Goal: Use online tool/utility: Utilize a website feature to perform a specific function

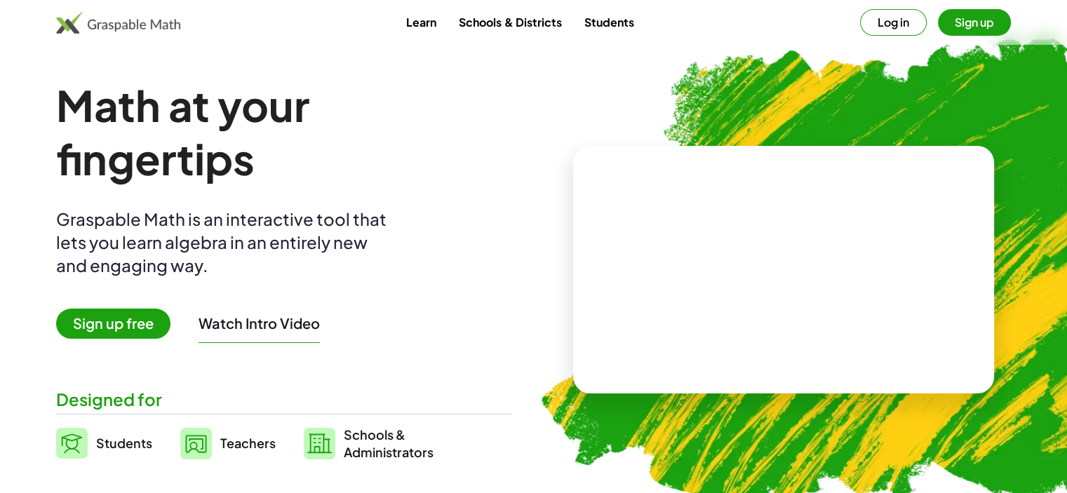
click at [894, 28] on button "Log in" at bounding box center [893, 22] width 67 height 27
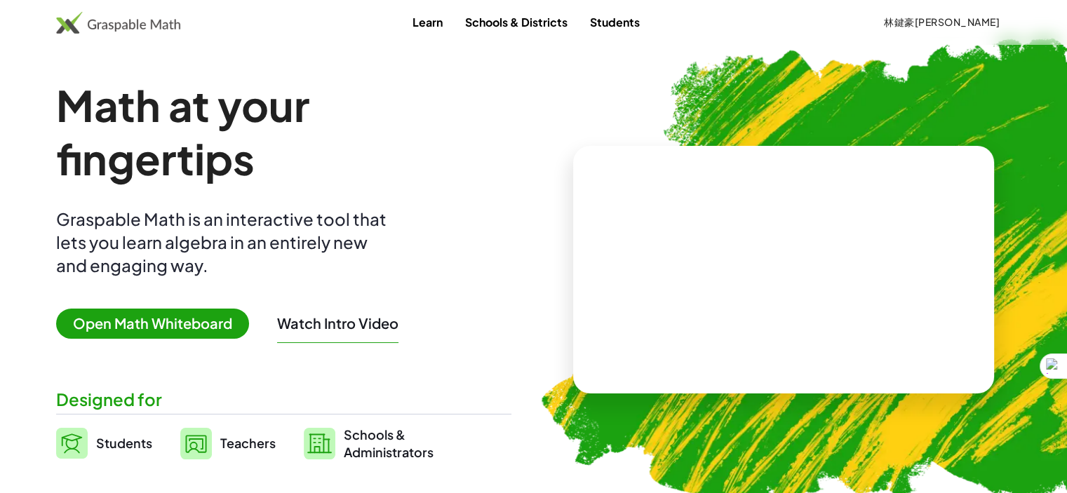
scroll to position [351, 0]
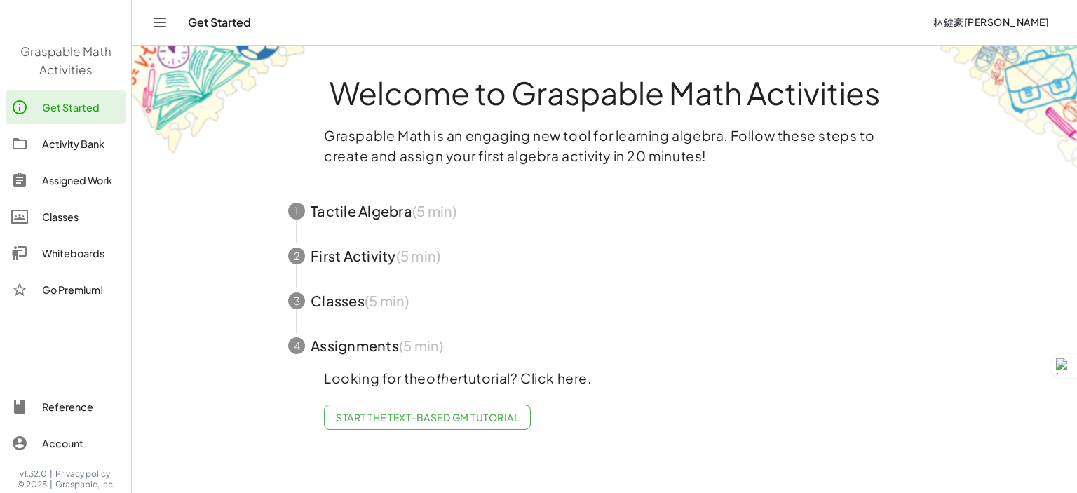
click at [83, 144] on div "Activity Bank" at bounding box center [81, 143] width 78 height 17
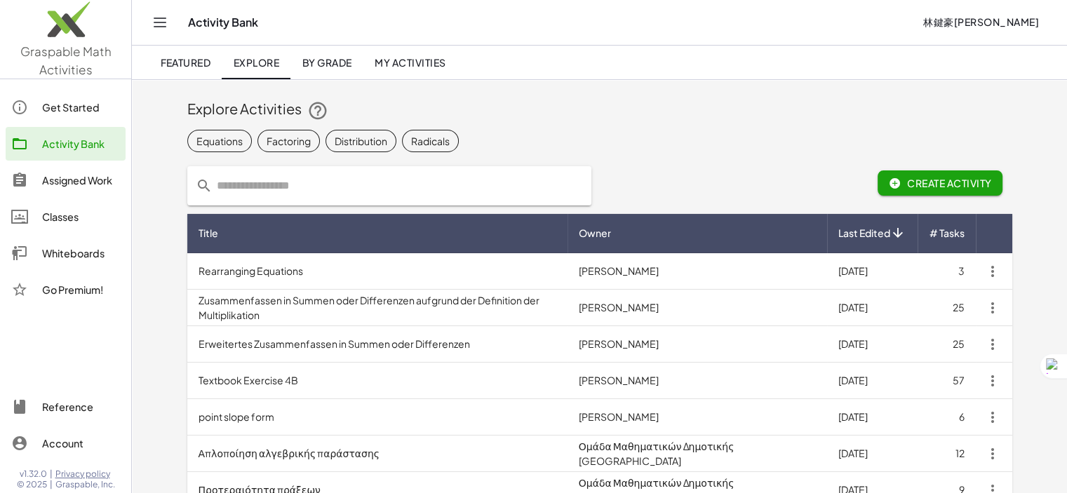
click at [63, 187] on div "Assigned Work" at bounding box center [81, 180] width 78 height 17
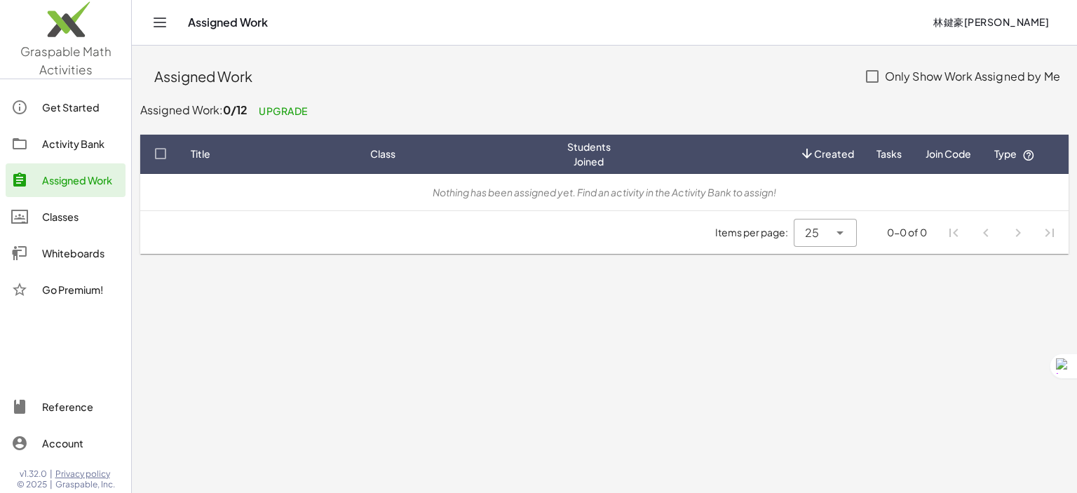
click at [66, 224] on div "Classes" at bounding box center [81, 216] width 78 height 17
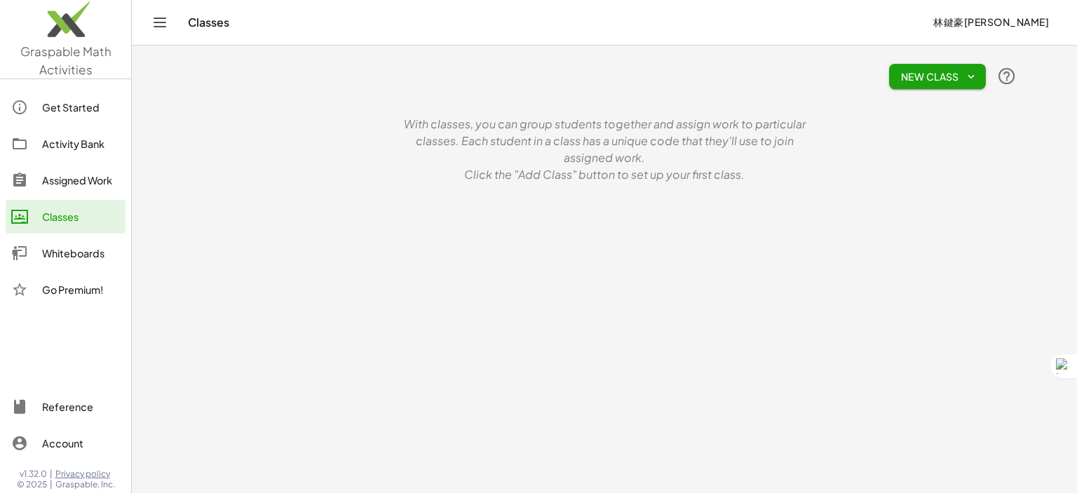
click at [968, 83] on button "New Class" at bounding box center [937, 76] width 97 height 25
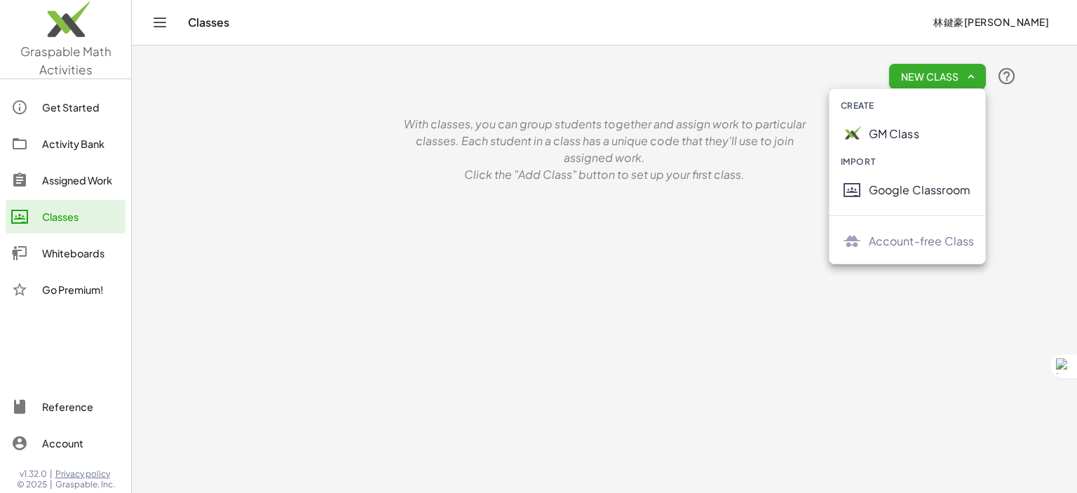
click at [626, 145] on p "With classes, you can group students together and assign work to particular cla…" at bounding box center [604, 141] width 421 height 51
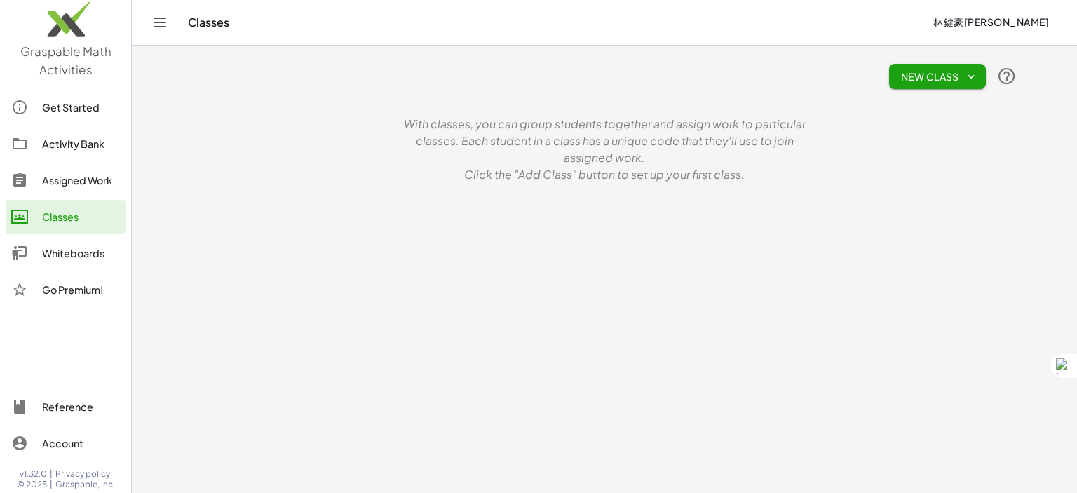
click at [51, 258] on div "Whiteboards" at bounding box center [81, 253] width 78 height 17
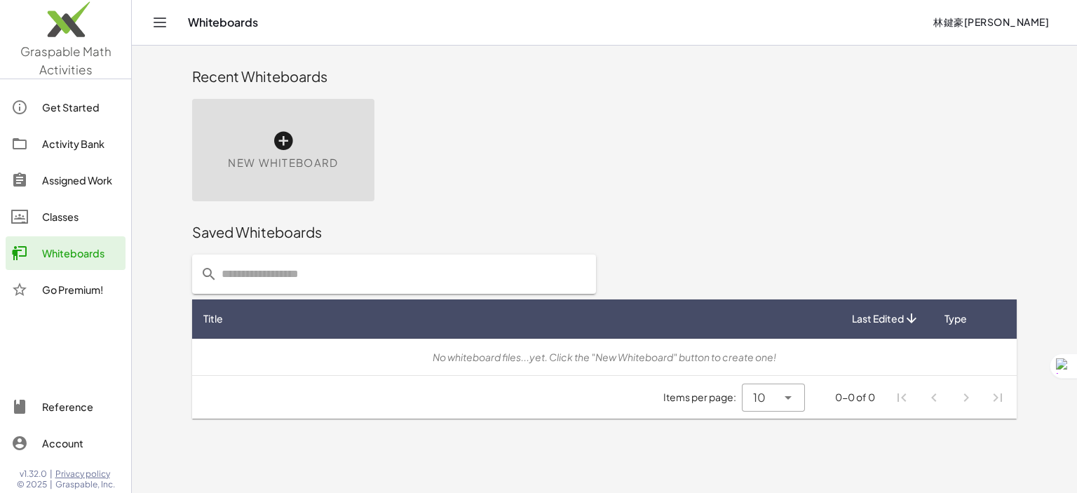
click at [286, 149] on icon at bounding box center [283, 141] width 22 height 22
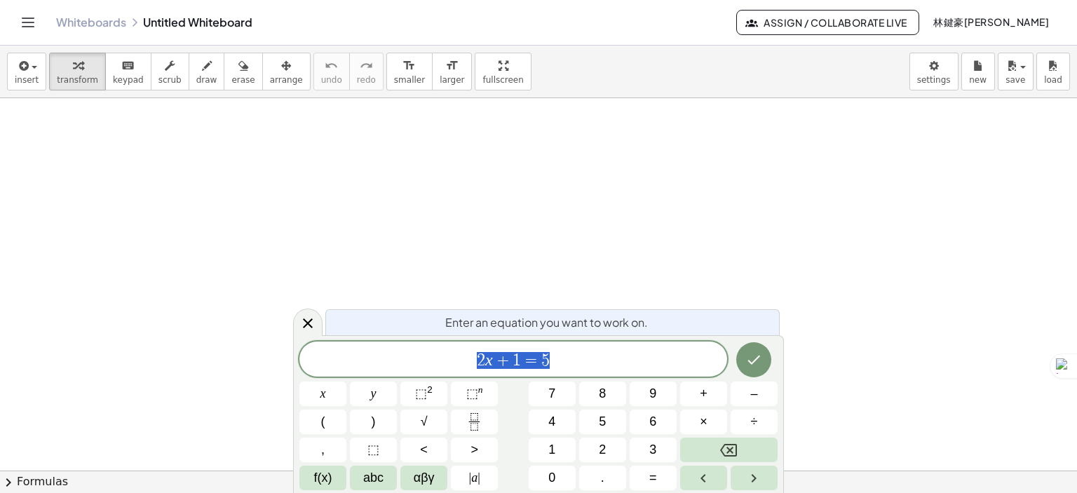
click at [772, 365] on div at bounding box center [754, 360] width 47 height 36
click at [761, 367] on icon "Done" at bounding box center [754, 359] width 17 height 17
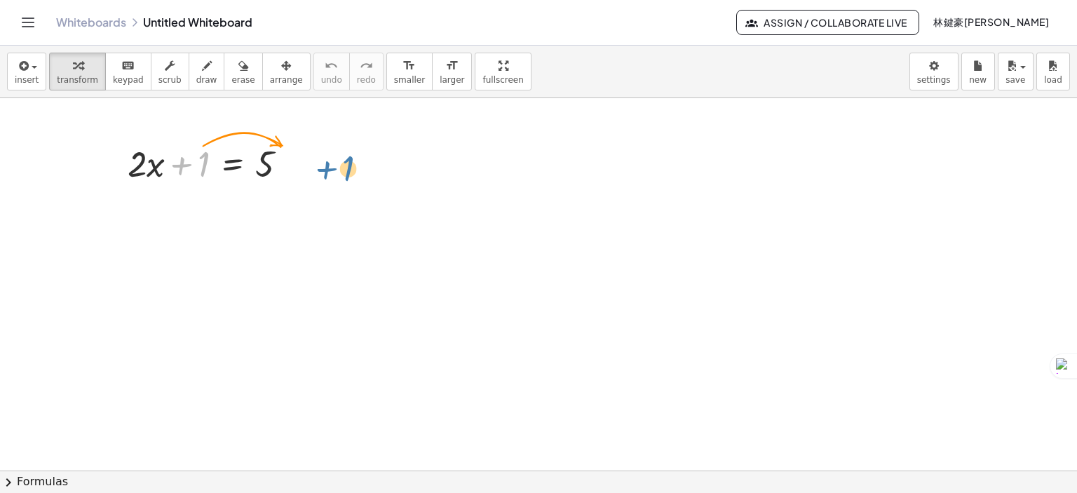
drag, startPoint x: 205, startPoint y: 165, endPoint x: 352, endPoint y: 182, distance: 148.3
drag, startPoint x: 194, startPoint y: 169, endPoint x: 314, endPoint y: 159, distance: 119.6
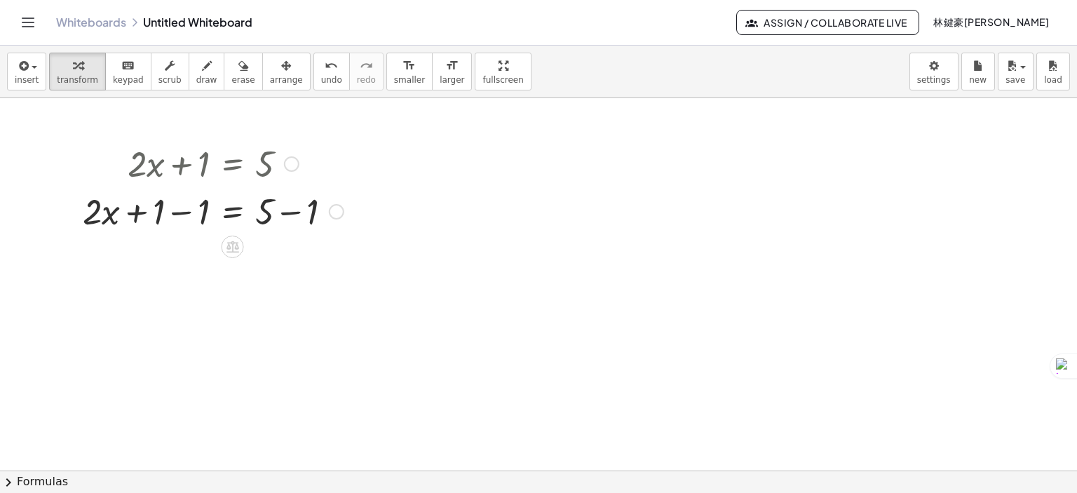
click at [313, 173] on div at bounding box center [213, 163] width 275 height 48
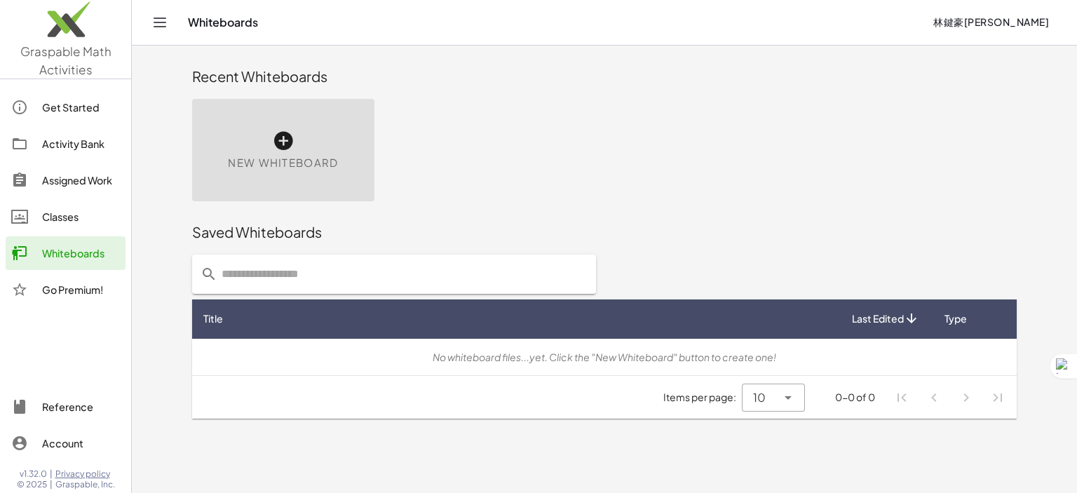
click at [281, 159] on span "New Whiteboard" at bounding box center [283, 163] width 110 height 16
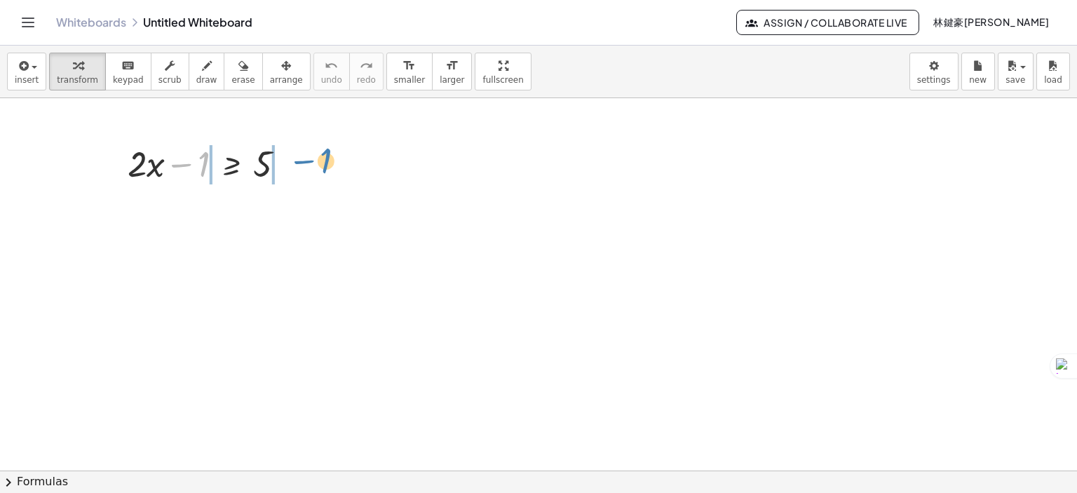
drag, startPoint x: 186, startPoint y: 164, endPoint x: 297, endPoint y: 161, distance: 111.6
click at [297, 161] on div at bounding box center [212, 163] width 182 height 48
drag, startPoint x: 140, startPoint y: 162, endPoint x: 330, endPoint y: 158, distance: 190.1
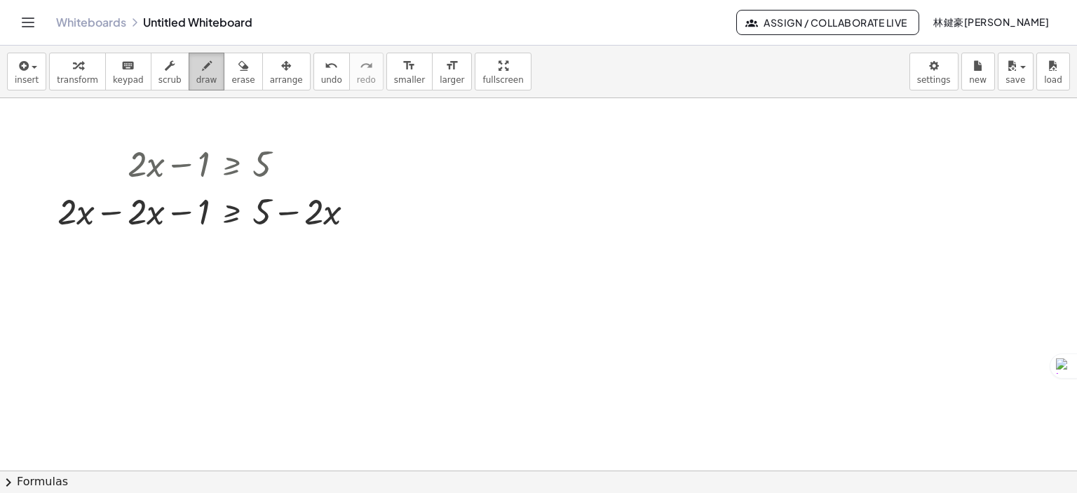
click at [202, 62] on icon "button" at bounding box center [207, 66] width 10 height 17
drag, startPoint x: 494, startPoint y: 231, endPoint x: 581, endPoint y: 281, distance: 99.9
click at [580, 285] on div at bounding box center [538, 471] width 1077 height 746
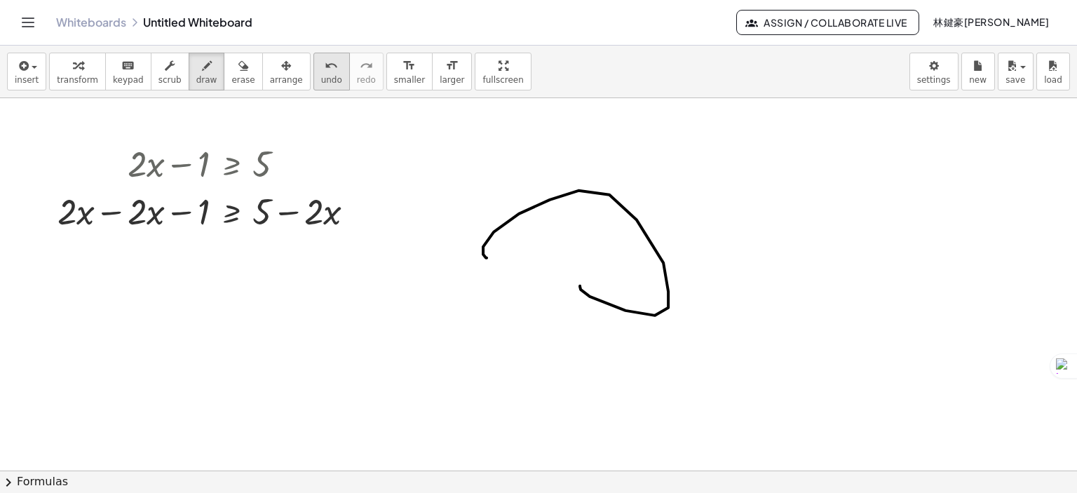
click at [321, 81] on span "undo" at bounding box center [331, 80] width 21 height 10
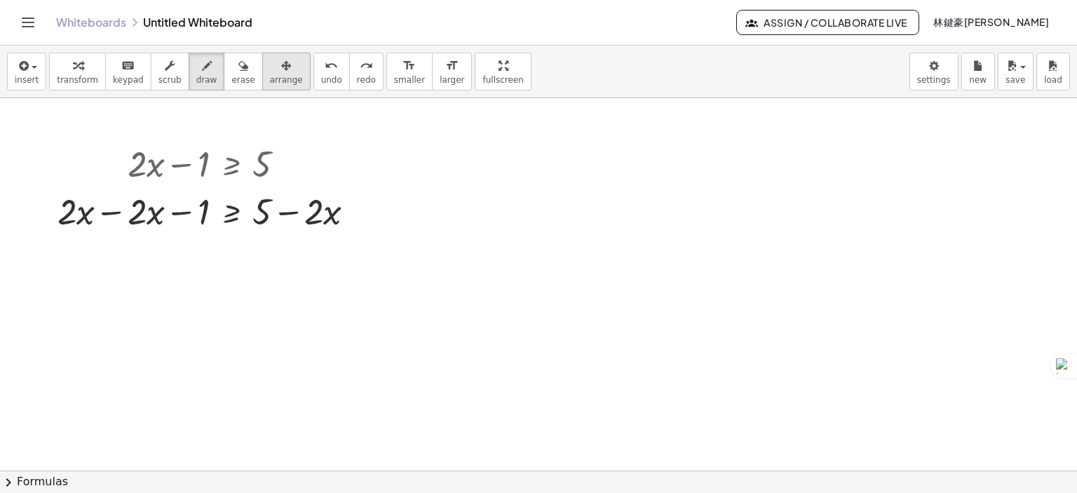
click at [272, 84] on span "arrange" at bounding box center [286, 80] width 33 height 10
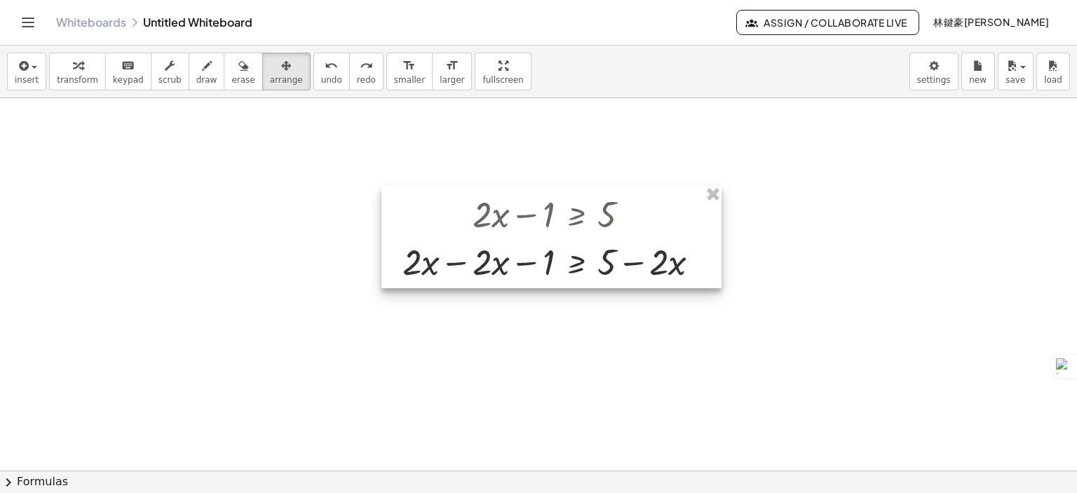
drag, startPoint x: 252, startPoint y: 206, endPoint x: 601, endPoint y: 255, distance: 352.7
click at [603, 255] on div at bounding box center [552, 237] width 340 height 102
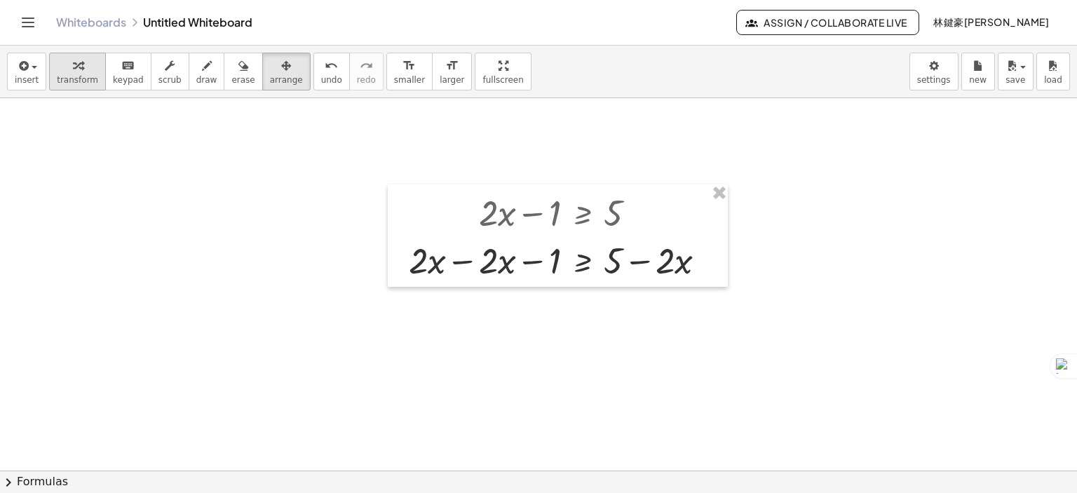
click at [81, 69] on div "button" at bounding box center [77, 65] width 41 height 17
drag, startPoint x: 539, startPoint y: 272, endPoint x: 586, endPoint y: 268, distance: 47.2
click at [586, 268] on div at bounding box center [563, 260] width 323 height 48
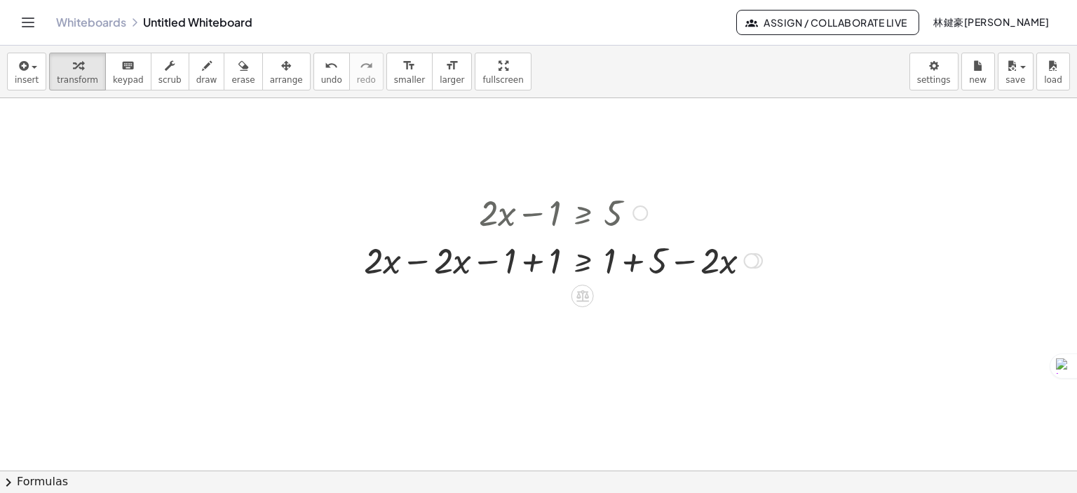
drag, startPoint x: 533, startPoint y: 264, endPoint x: 569, endPoint y: 262, distance: 35.8
click at [566, 262] on div at bounding box center [563, 260] width 412 height 48
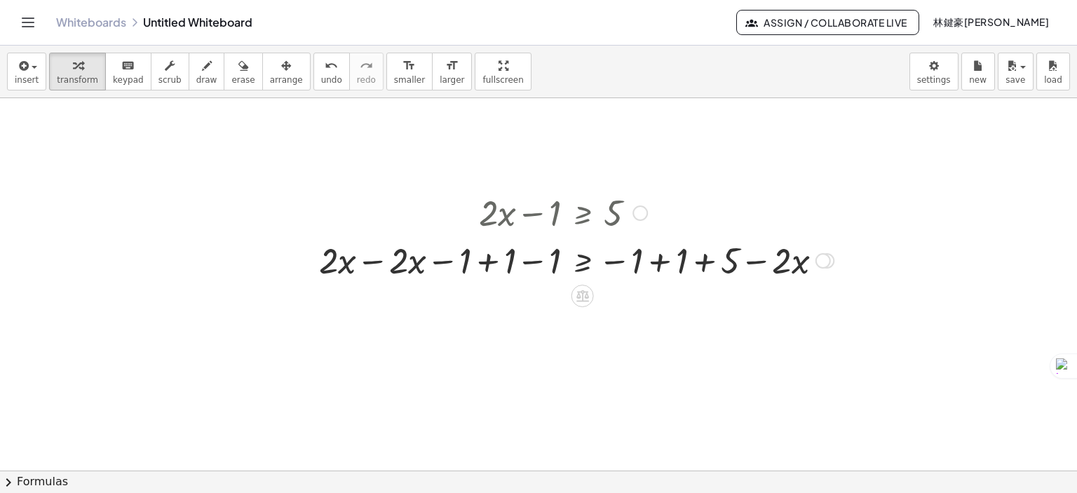
click at [828, 265] on div at bounding box center [823, 260] width 15 height 15
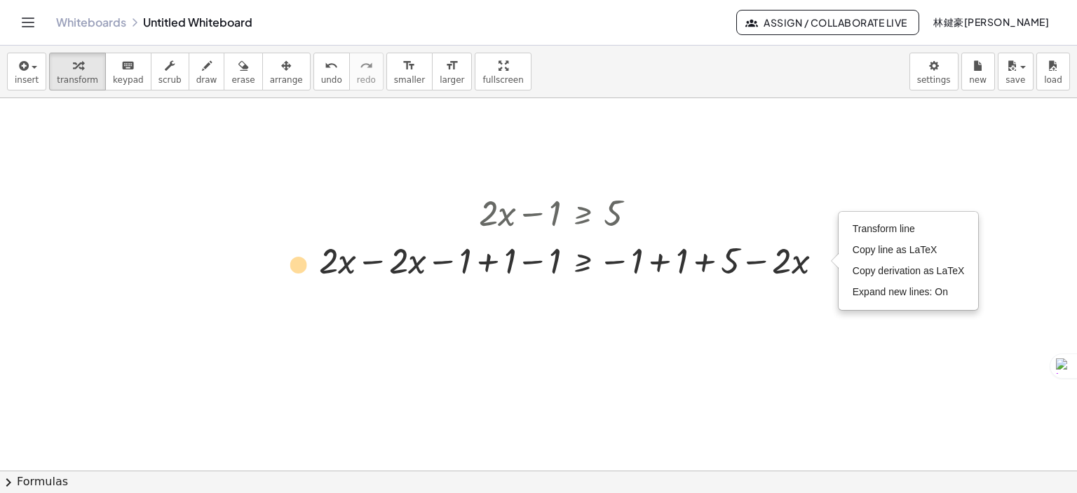
drag, startPoint x: 323, startPoint y: 247, endPoint x: 307, endPoint y: 254, distance: 17.6
click at [307, 254] on div "+ · 2 · x − 1 ≥ 5 + · 2 · x − · 2 · x − 1 ≥ + 5 − · 2 · x + · 2 · x − · 2 · x −…" at bounding box center [571, 235] width 546 height 102
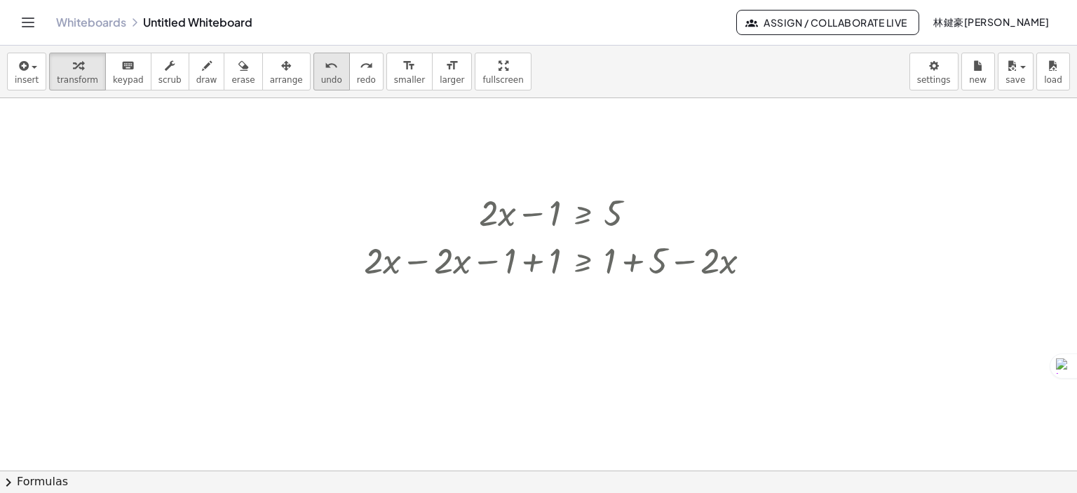
click at [325, 79] on span "undo" at bounding box center [331, 80] width 21 height 10
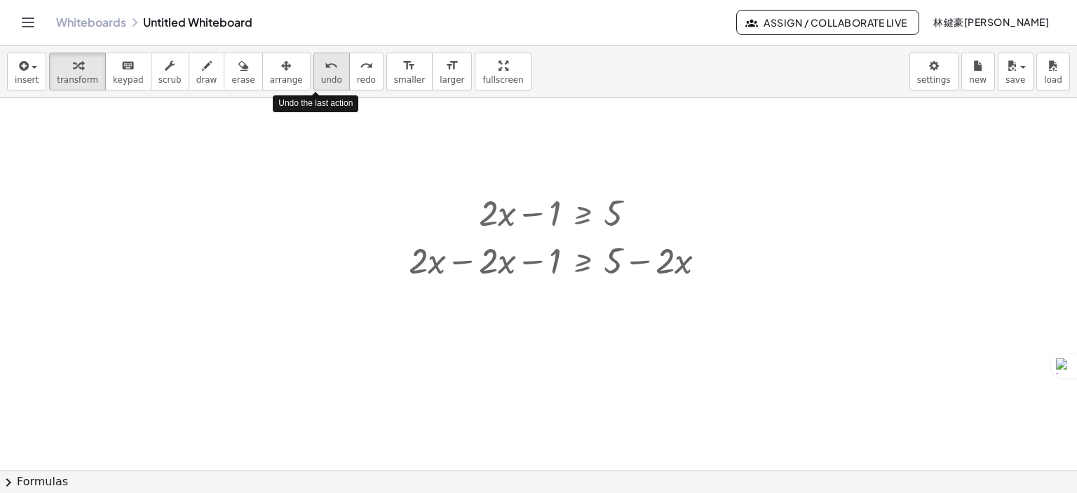
click at [325, 79] on span "undo" at bounding box center [331, 80] width 21 height 10
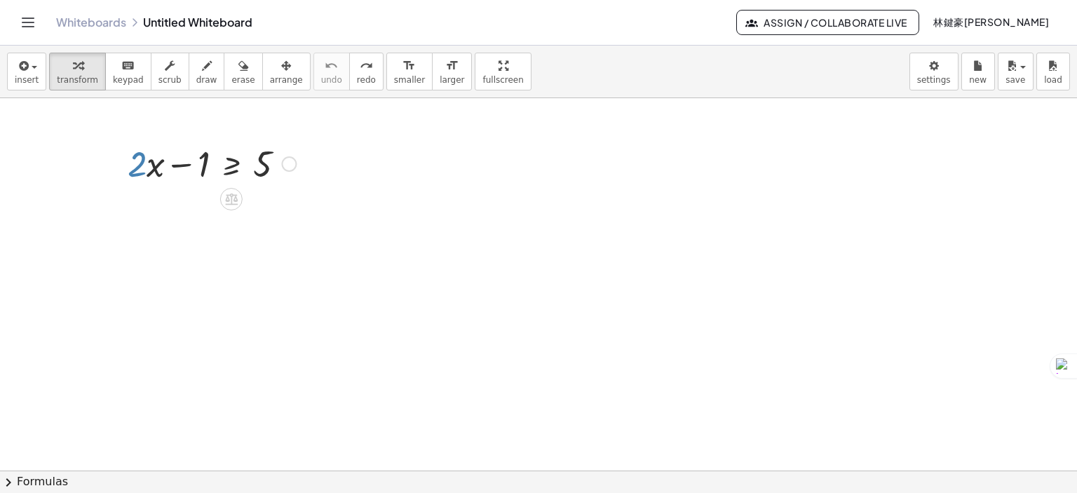
click at [158, 162] on div at bounding box center [212, 163] width 182 height 48
drag, startPoint x: 146, startPoint y: 168, endPoint x: 283, endPoint y: 202, distance: 141.5
click at [283, 202] on div "· 2 + · x + · 2 · x − 1 ≥ 5" at bounding box center [538, 471] width 1077 height 746
click at [297, 221] on div at bounding box center [296, 222] width 15 height 15
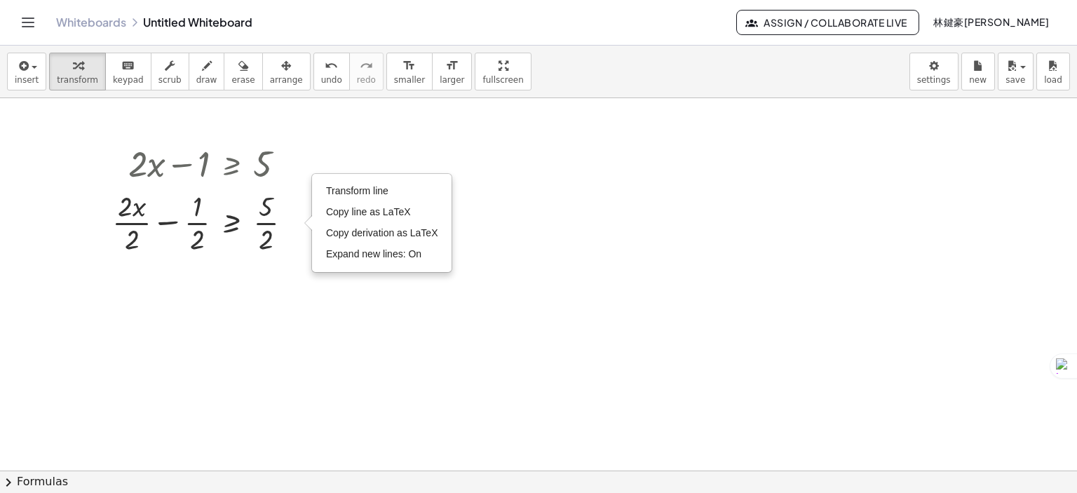
click at [299, 265] on div at bounding box center [538, 471] width 1077 height 746
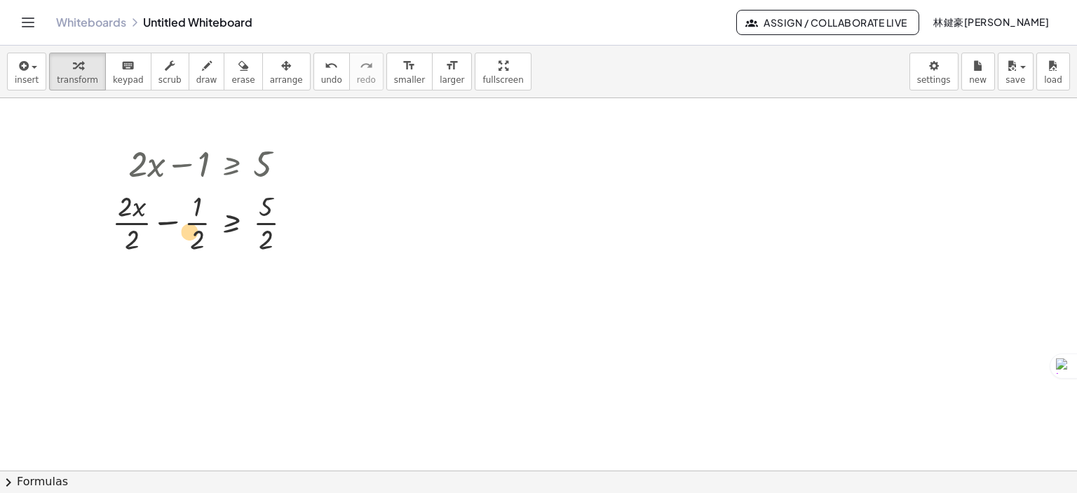
drag, startPoint x: 200, startPoint y: 227, endPoint x: 191, endPoint y: 236, distance: 12.4
click at [191, 236] on div at bounding box center [208, 222] width 206 height 70
drag, startPoint x: 202, startPoint y: 243, endPoint x: 311, endPoint y: 227, distance: 110.6
drag, startPoint x: 199, startPoint y: 238, endPoint x: 358, endPoint y: 209, distance: 161.9
click at [358, 209] on div "+ · 2 · x − 1 ≥ 5 · 2 + · x − 1 ≥ 5 · 2 · 2 · · 2 · · 2 Transform line Copy lin…" at bounding box center [538, 471] width 1077 height 746
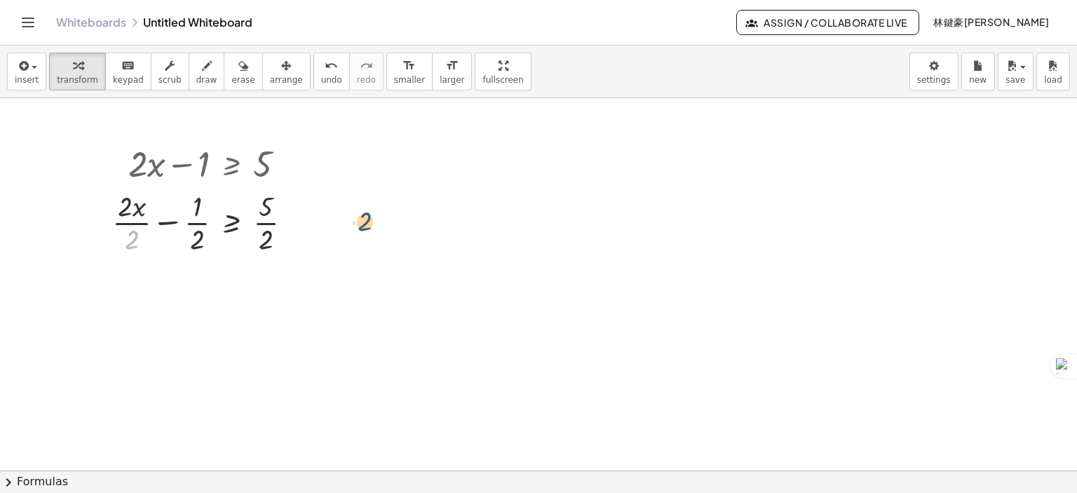
drag, startPoint x: 129, startPoint y: 238, endPoint x: 372, endPoint y: 221, distance: 244.0
drag, startPoint x: 203, startPoint y: 244, endPoint x: 94, endPoint y: 224, distance: 111.3
click at [94, 224] on div "+ · 2 · x − 1 ≥ 5 · 2 + · x − 1 ≥ 5 · 2 · 2 · · 2 · · 2 Transform line Copy lin…" at bounding box center [202, 197] width 223 height 125
drag, startPoint x: 203, startPoint y: 232, endPoint x: 65, endPoint y: 243, distance: 138.6
click at [72, 246] on div "+ · 2 · x − 1 ≥ 5 · 2 + · x − 1 ≥ 5 · 2 · 2 · · 2 · · 2 Transform line Copy lin…" at bounding box center [538, 471] width 1077 height 746
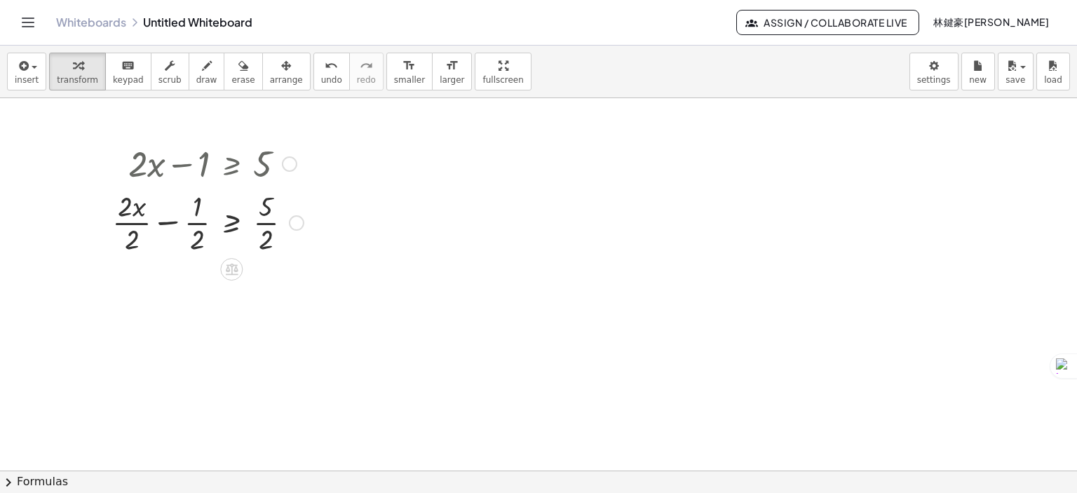
click at [236, 271] on icon at bounding box center [232, 270] width 13 height 12
click at [198, 274] on div "−" at bounding box center [203, 269] width 22 height 22
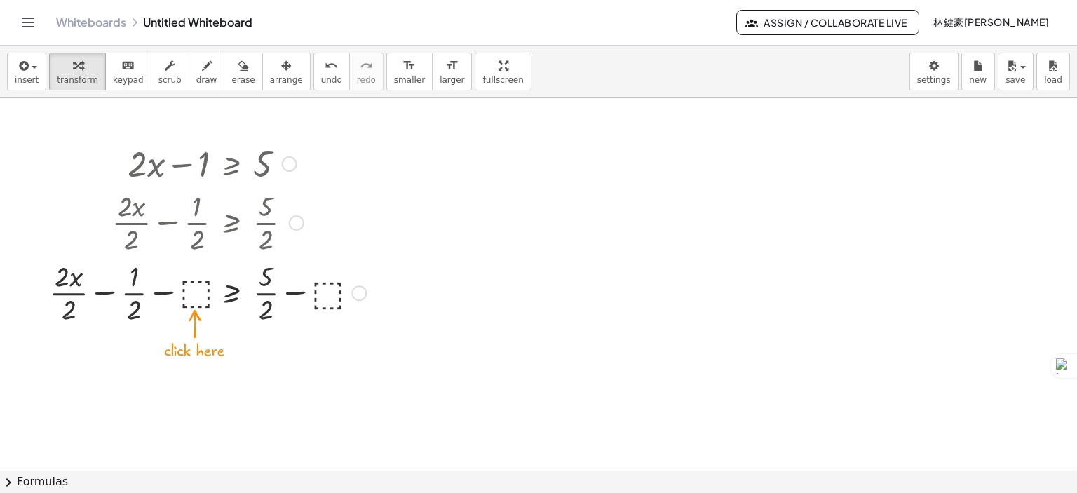
click at [248, 193] on div at bounding box center [207, 222] width 331 height 70
click at [257, 221] on div at bounding box center [207, 222] width 331 height 70
drag, startPoint x: 372, startPoint y: 272, endPoint x: 115, endPoint y: 166, distance: 278.0
click at [115, 166] on div "+ · 2 · x − 1 ≥ 5 + · 2 · x · 2 − · 1 · 2 ≥ · 5 · 2 + · x − 1 ≥ 5 · 2 · 2 · · 2…" at bounding box center [538, 471] width 1077 height 746
click at [147, 156] on div at bounding box center [207, 163] width 331 height 48
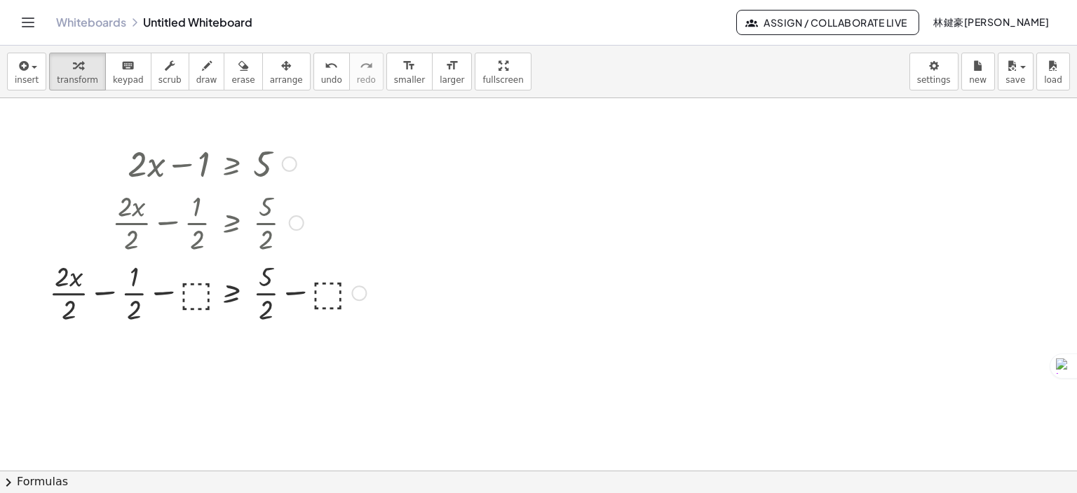
click at [297, 166] on div at bounding box center [289, 163] width 15 height 15
click at [305, 215] on div at bounding box center [207, 222] width 331 height 70
click at [288, 224] on div at bounding box center [207, 222] width 331 height 70
click at [292, 224] on div at bounding box center [296, 222] width 15 height 15
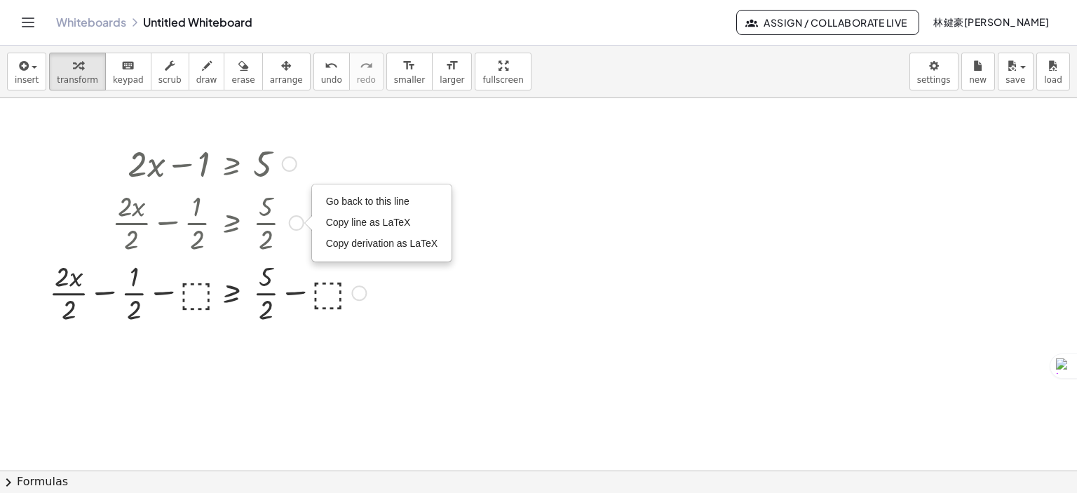
drag, startPoint x: 250, startPoint y: 226, endPoint x: 271, endPoint y: 224, distance: 21.1
click at [253, 225] on div at bounding box center [207, 222] width 331 height 70
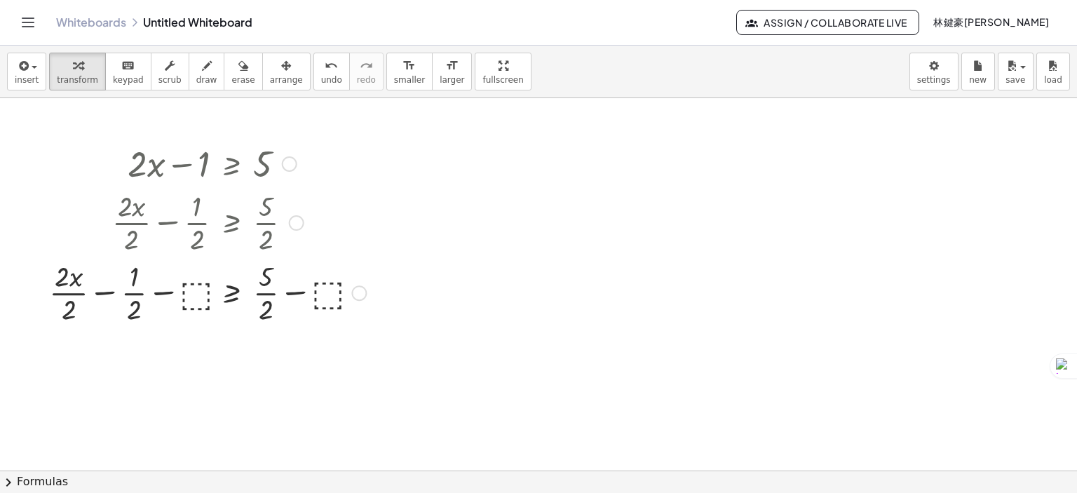
click at [271, 224] on div at bounding box center [207, 222] width 331 height 70
click at [283, 228] on div at bounding box center [207, 222] width 331 height 70
click at [295, 228] on div "Go back to this line Copy line as LaTeX Copy derivation as LaTeX" at bounding box center [296, 222] width 15 height 15
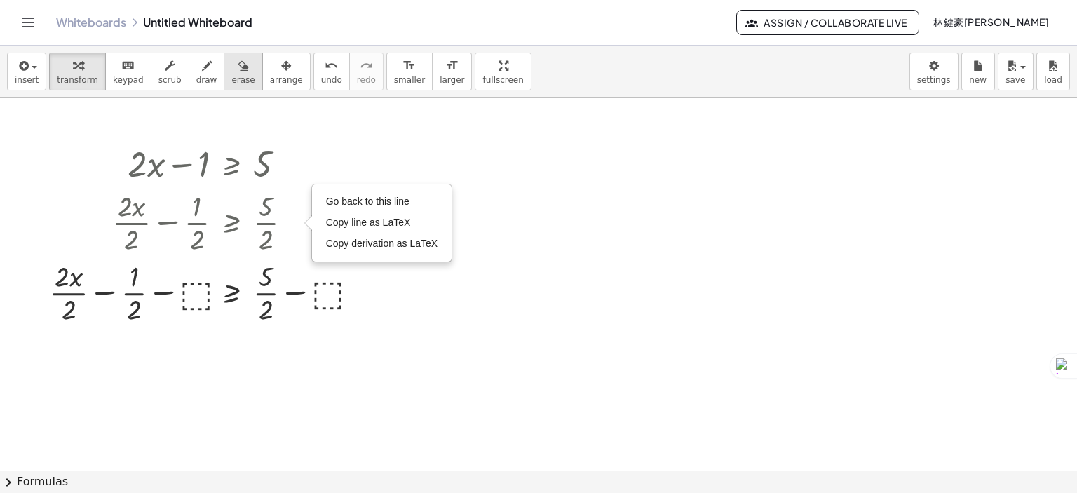
click at [238, 69] on icon "button" at bounding box center [243, 66] width 10 height 17
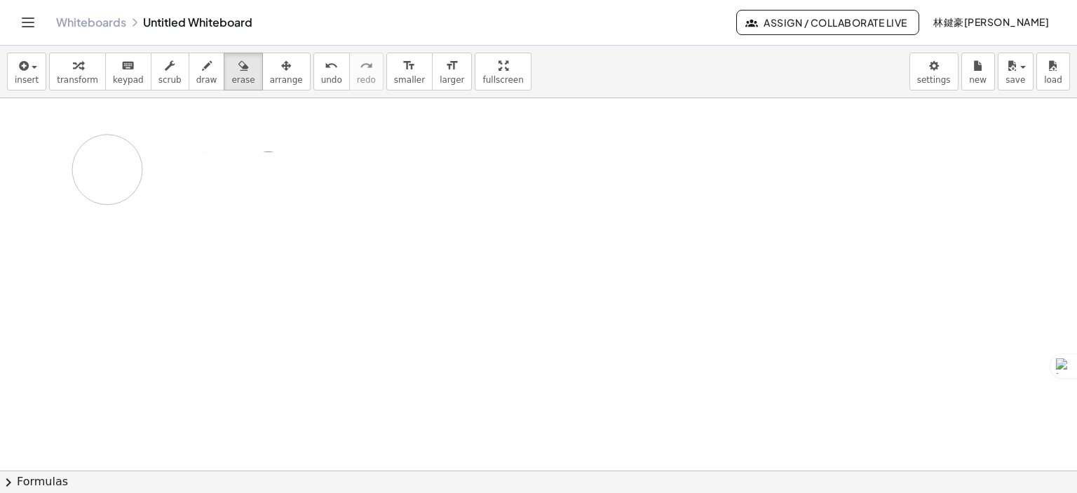
drag, startPoint x: 166, startPoint y: 251, endPoint x: 112, endPoint y: 167, distance: 100.4
click at [112, 167] on div at bounding box center [538, 471] width 1077 height 746
drag, startPoint x: 165, startPoint y: 227, endPoint x: 198, endPoint y: 165, distance: 70.3
click at [197, 165] on div at bounding box center [538, 471] width 1077 height 746
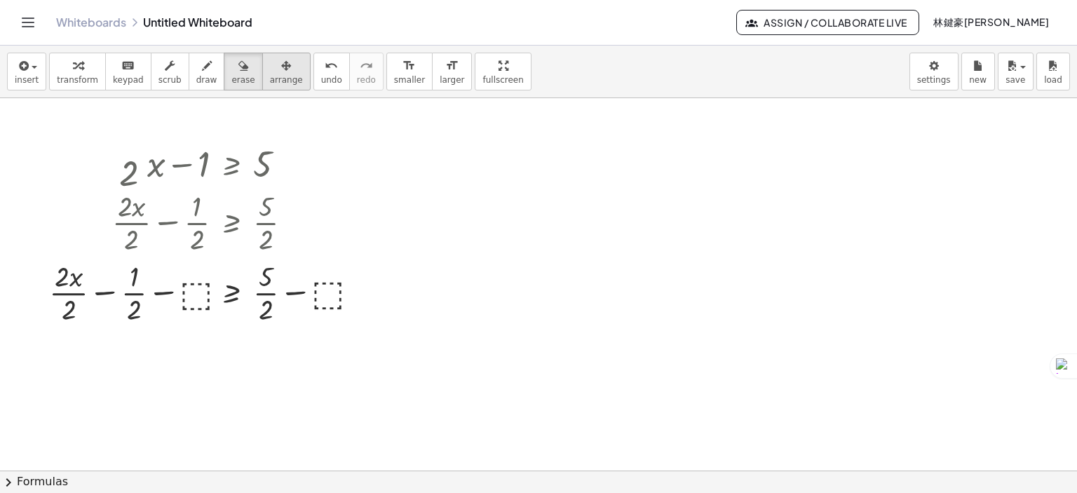
click at [271, 86] on button "arrange" at bounding box center [286, 72] width 48 height 38
click at [159, 78] on span "scrub" at bounding box center [170, 80] width 23 height 10
click at [190, 168] on div at bounding box center [207, 163] width 331 height 48
click at [200, 179] on div "▼" at bounding box center [203, 184] width 9 height 13
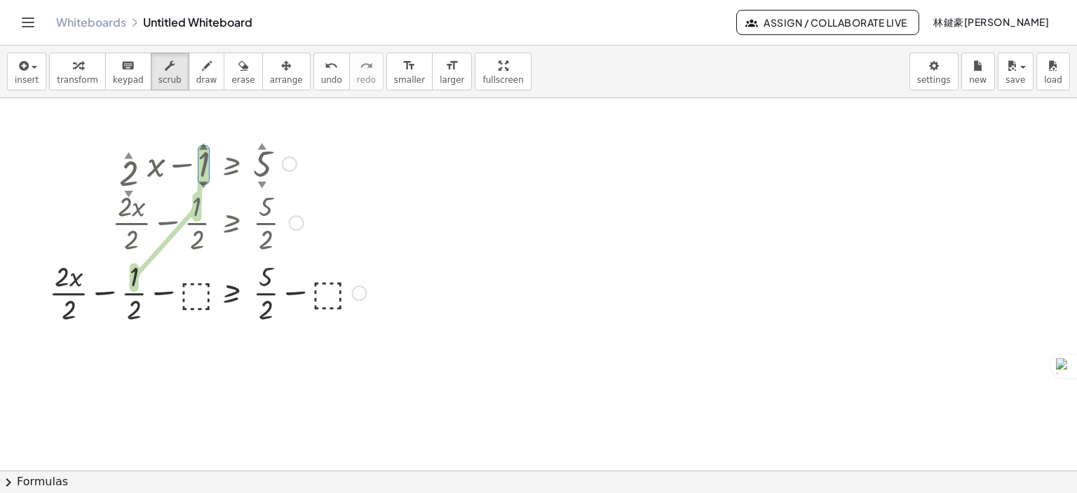
click at [203, 180] on div "▼" at bounding box center [203, 184] width 9 height 13
click at [122, 86] on button "keyboard keypad" at bounding box center [128, 72] width 46 height 38
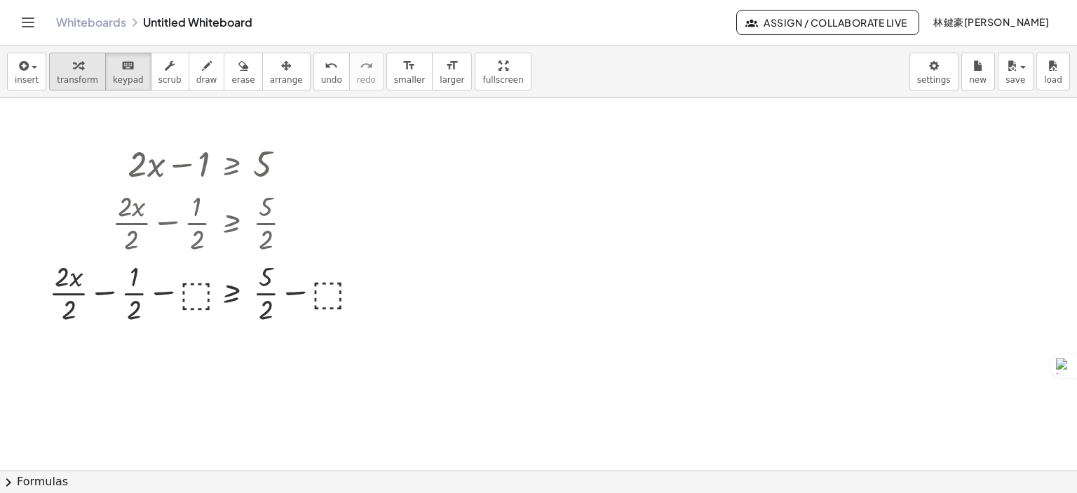
click at [76, 67] on icon "button" at bounding box center [78, 66] width 10 height 17
click at [33, 81] on span "insert" at bounding box center [27, 80] width 24 height 10
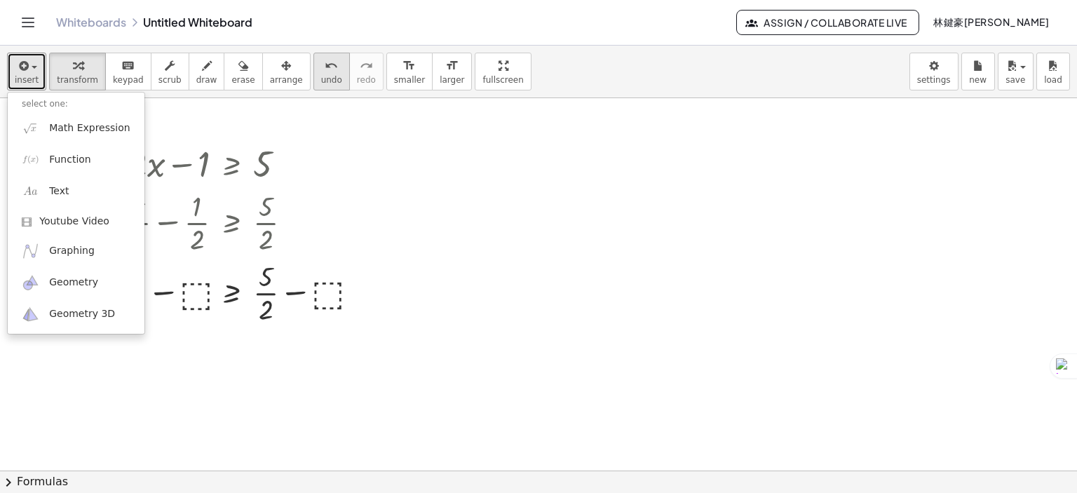
click at [321, 75] on span "undo" at bounding box center [331, 80] width 21 height 10
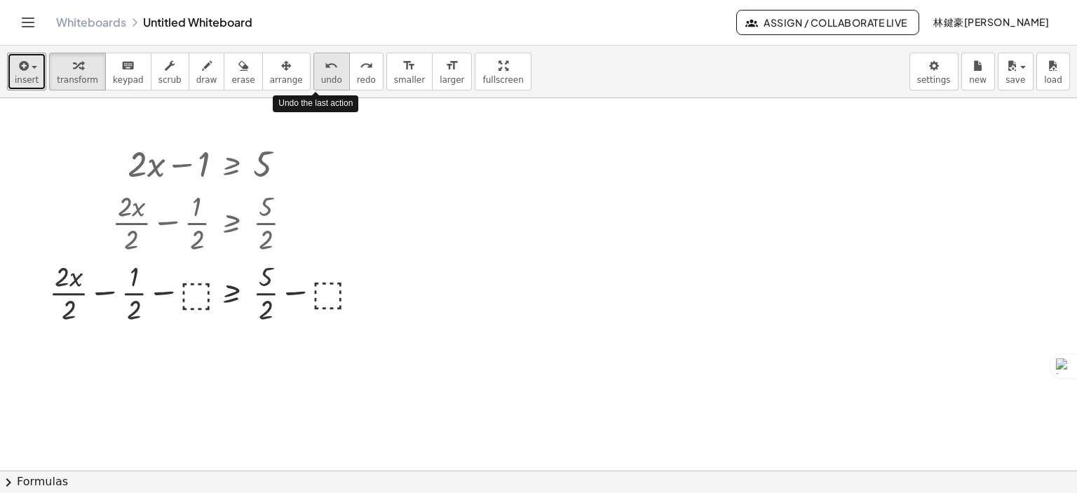
click at [321, 75] on span "undo" at bounding box center [331, 80] width 21 height 10
